Goal: Complete application form

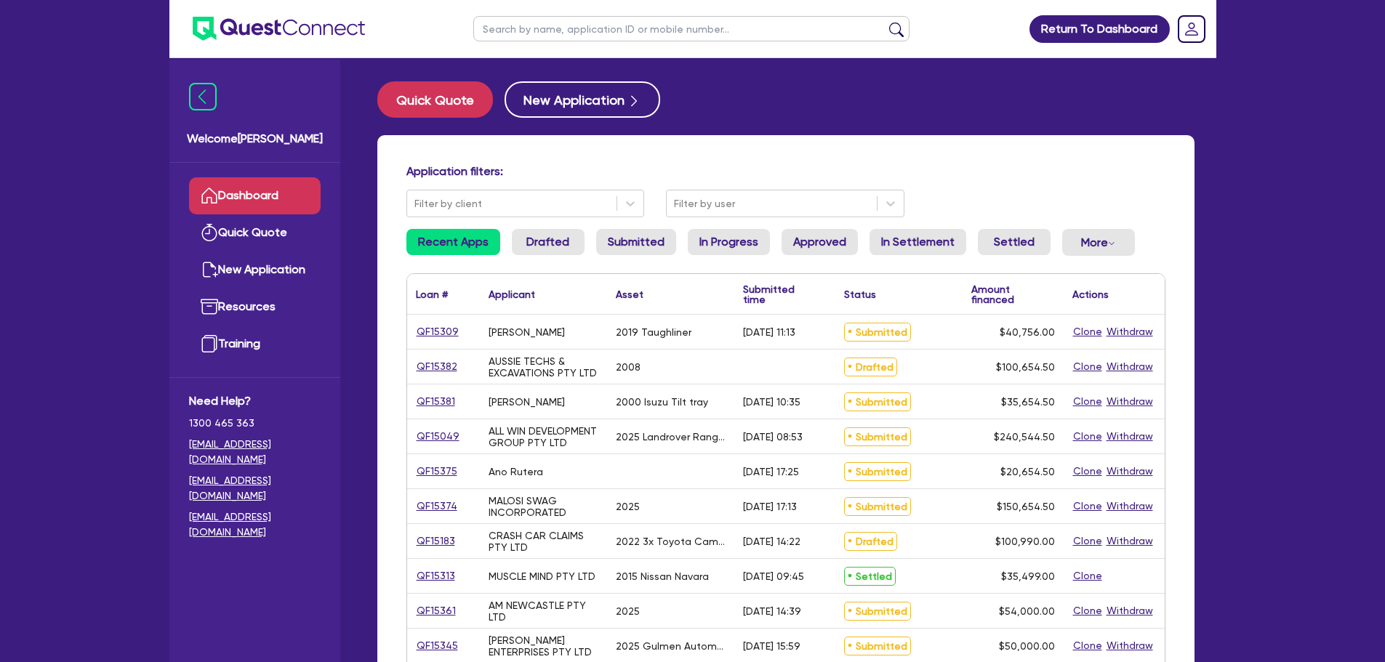
click at [553, 23] on input "text" at bounding box center [691, 28] width 436 height 25
type input "muscle"
click at [885, 22] on button "submit" at bounding box center [896, 32] width 23 height 20
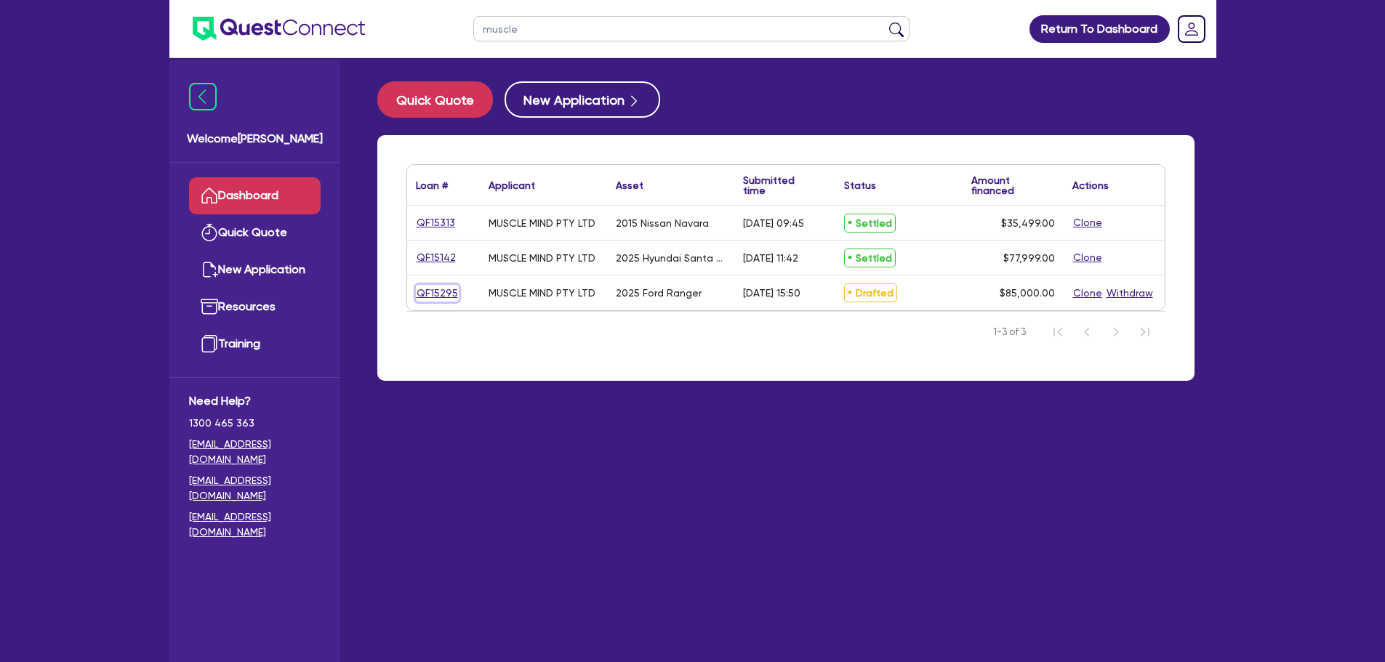
click at [440, 286] on link "QF15295" at bounding box center [437, 293] width 43 height 17
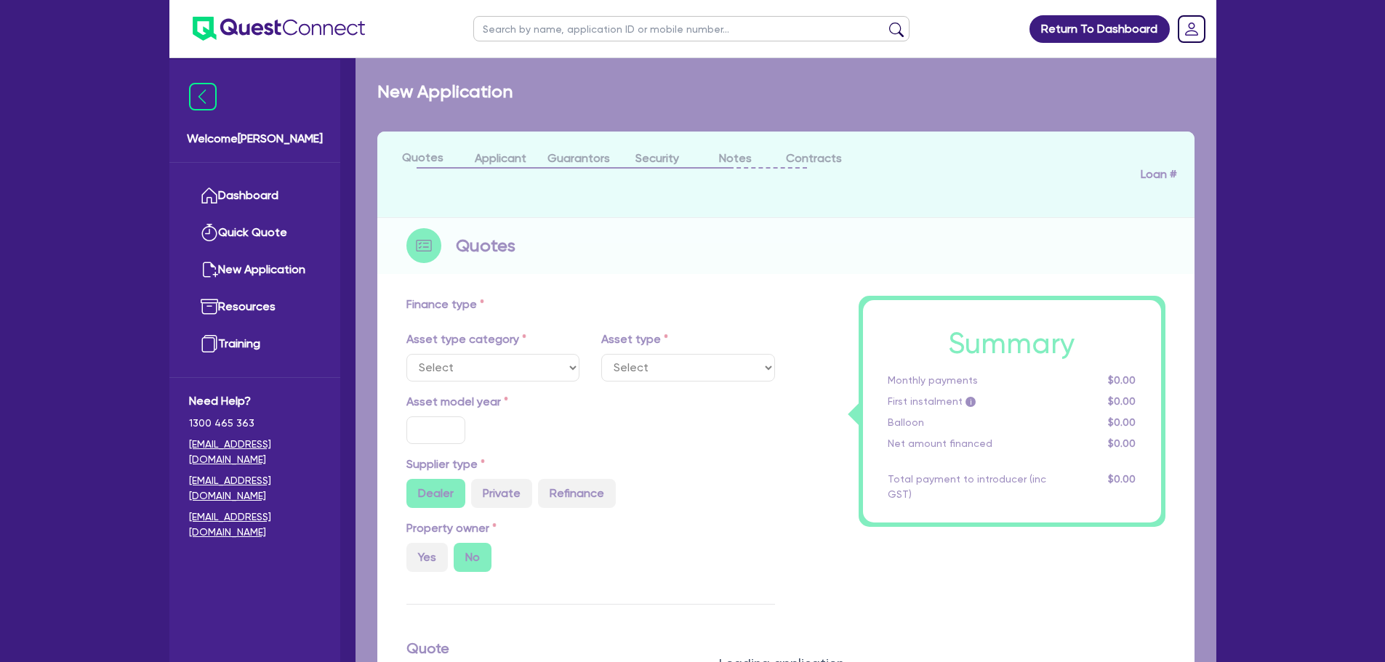
select select "CARS_AND_LIGHT_TRUCKS"
type input "2025"
radio input "true"
type input "85,000"
type input "5"
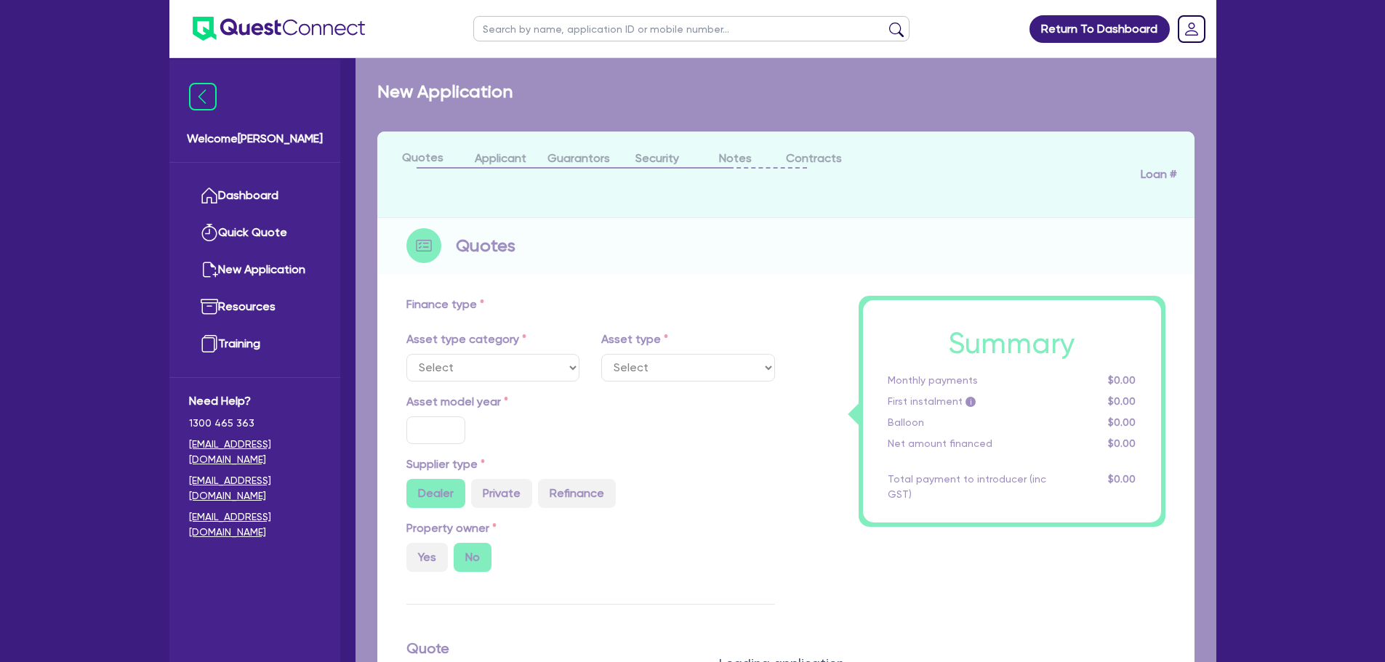
type input "4,250"
type input "7.89"
select select "VANS_AND_UTES"
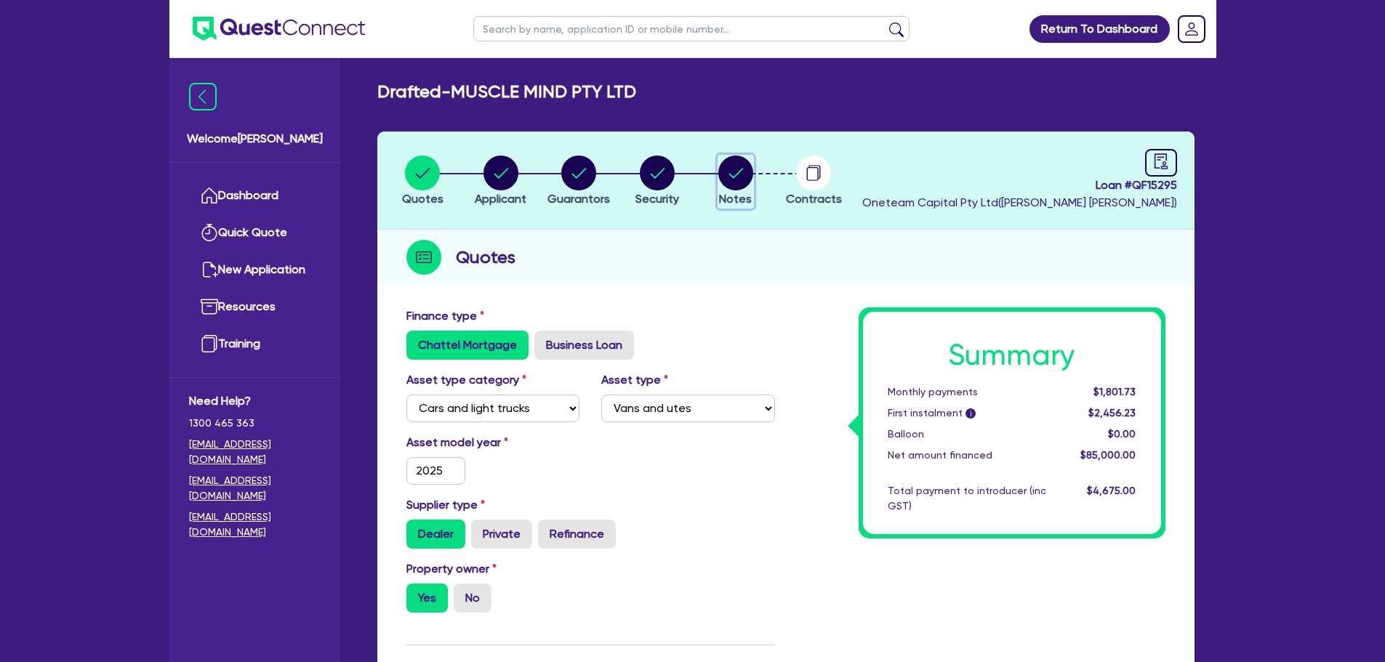
click at [727, 174] on circle "button" at bounding box center [735, 173] width 35 height 35
select select "Other"
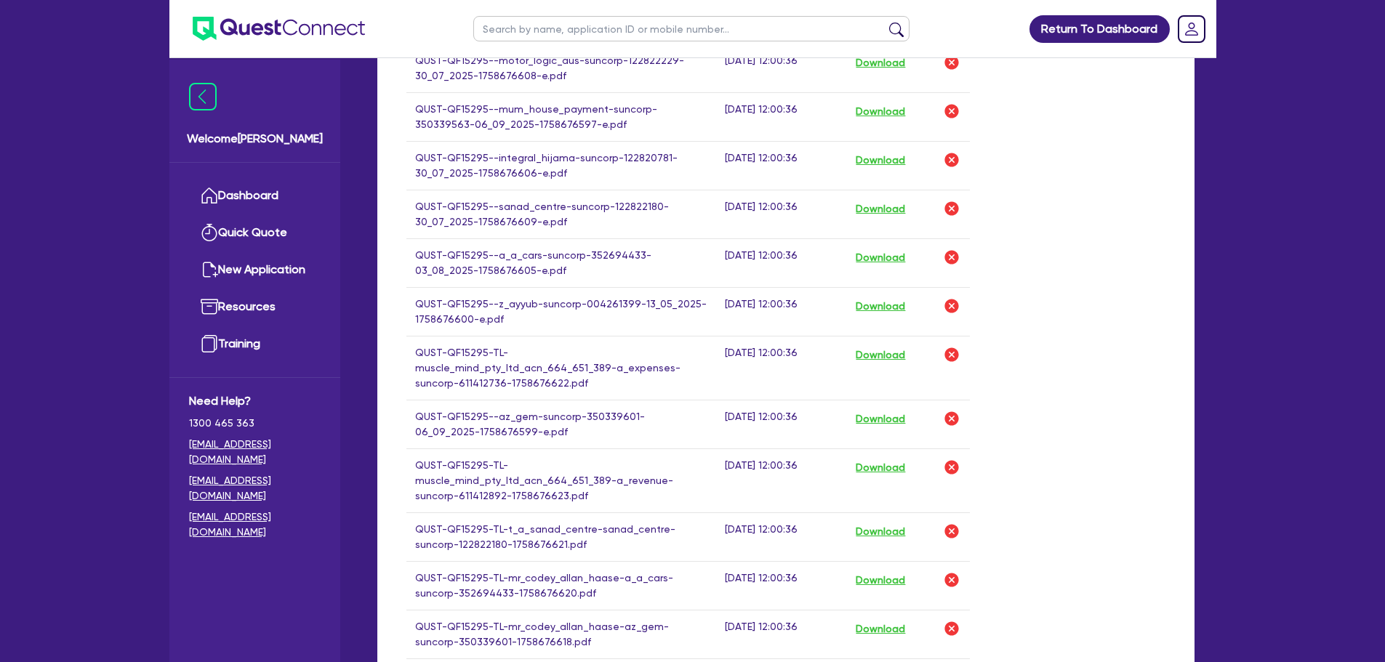
scroll to position [582, 0]
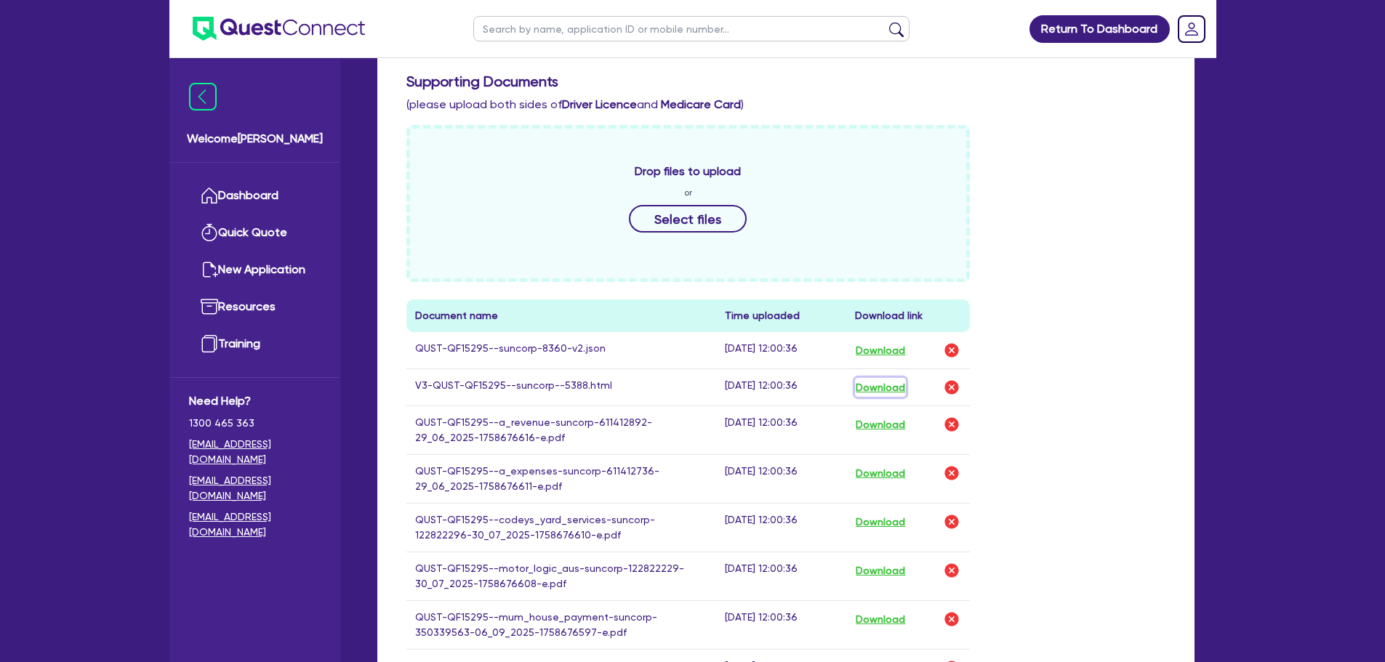
click at [894, 393] on button "Download" at bounding box center [880, 387] width 51 height 19
